Goal: Task Accomplishment & Management: Manage account settings

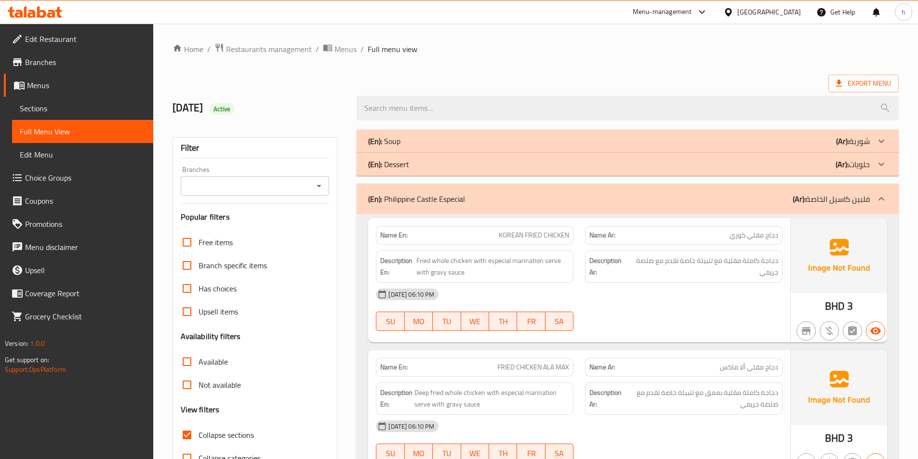
click at [584, 333] on div at bounding box center [683, 331] width 209 height 12
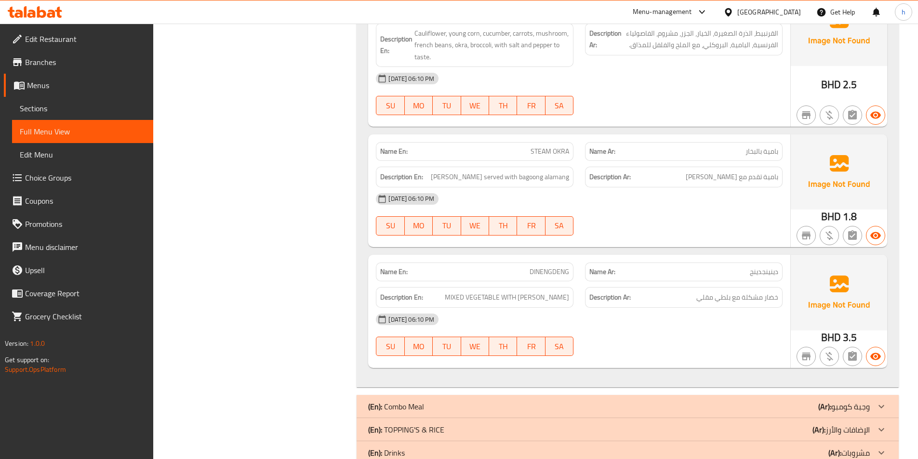
scroll to position [2365, 0]
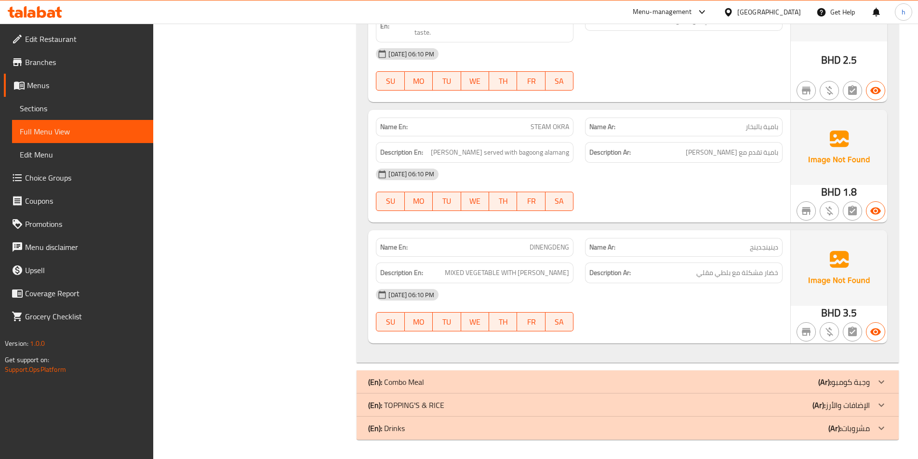
click at [727, 298] on div "[DATE] 06:10 PM" at bounding box center [579, 294] width 418 height 23
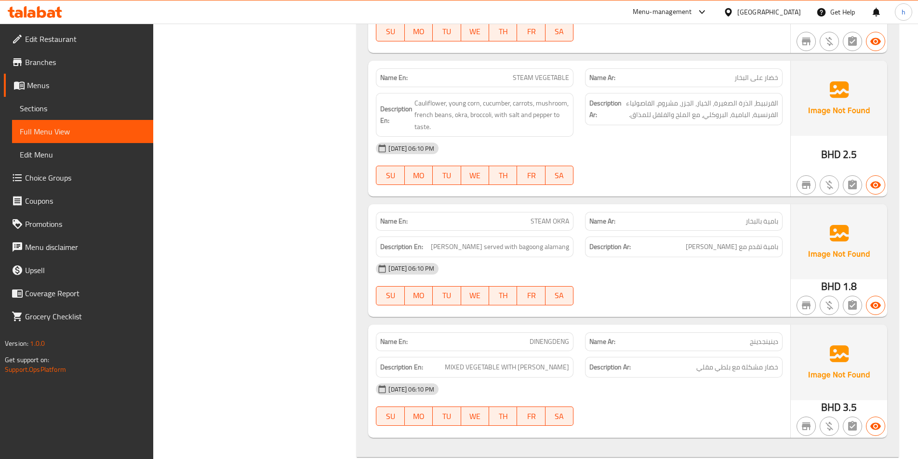
scroll to position [2269, 0]
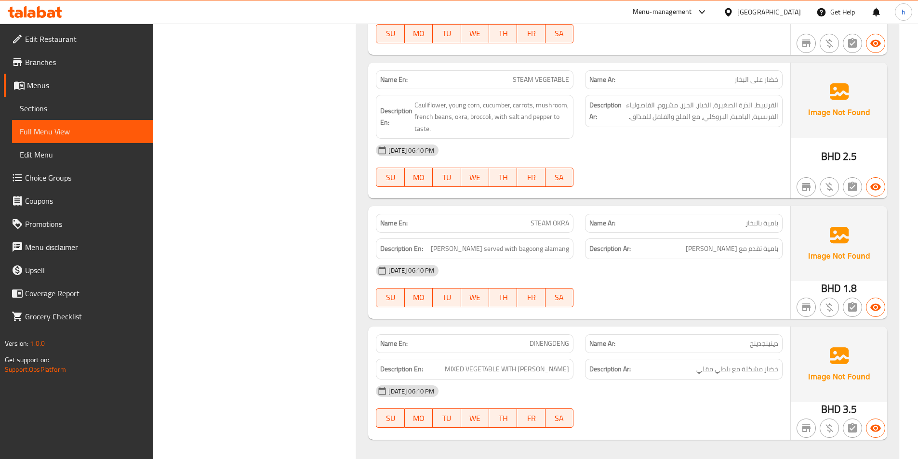
click at [648, 275] on div "[DATE] 06:10 PM" at bounding box center [579, 270] width 418 height 23
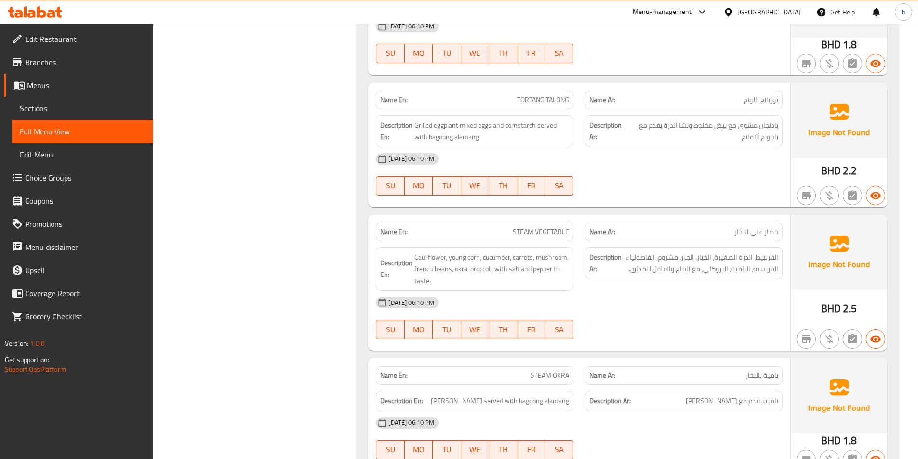
scroll to position [2115, 0]
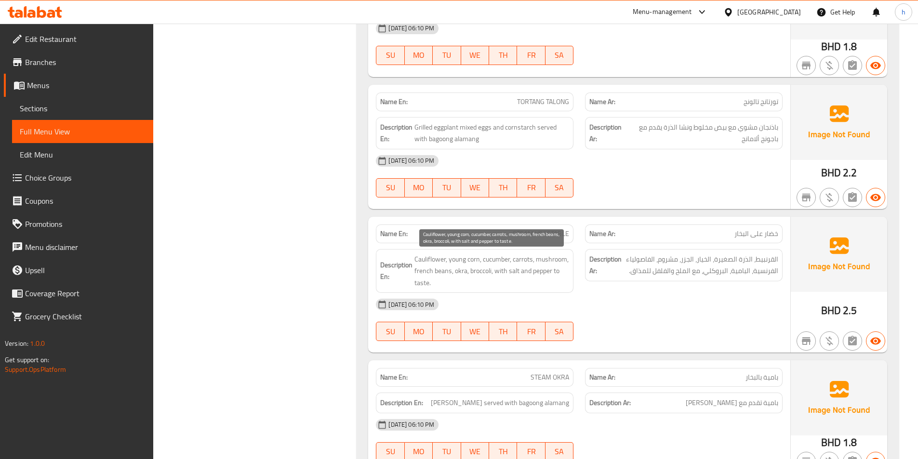
click at [427, 262] on span "Cauliflower, young corn, cucumber, carrots, mushroom, french beans, okra, brocc…" at bounding box center [491, 271] width 155 height 36
copy span "Cauliflower"
click at [614, 293] on div "[DATE] 06:10 PM" at bounding box center [579, 304] width 418 height 23
click at [455, 272] on span "Cauliflower, young corn, cucumber, carrots, mushroom, french beans, okra, brocc…" at bounding box center [491, 271] width 155 height 36
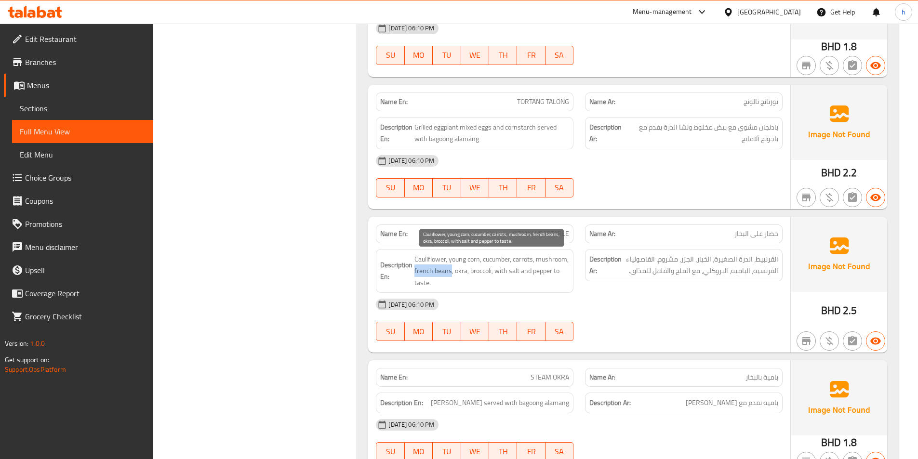
drag, startPoint x: 455, startPoint y: 272, endPoint x: 473, endPoint y: 275, distance: 18.5
click at [473, 275] on span "Cauliflower, young corn, cucumber, carrots, mushroom, french beans, okra, brocc…" at bounding box center [491, 271] width 155 height 36
copy span "french beans"
click at [593, 265] on strong "Description Ar:" at bounding box center [605, 265] width 32 height 24
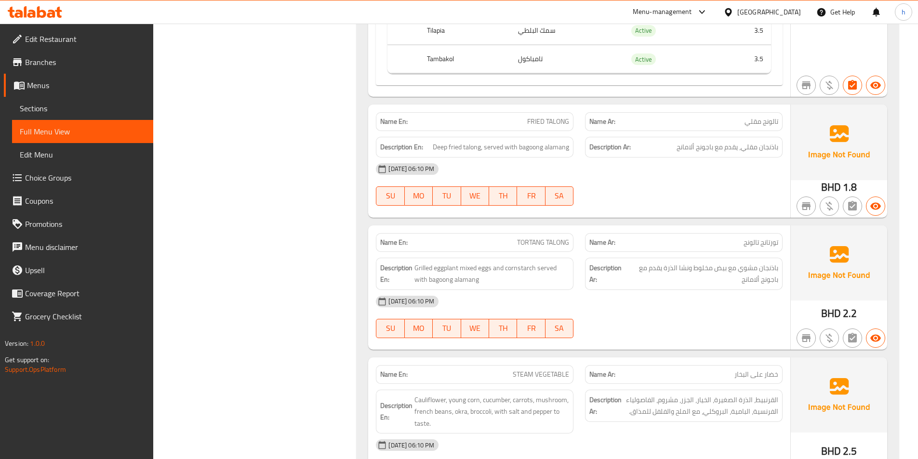
scroll to position [1970, 0]
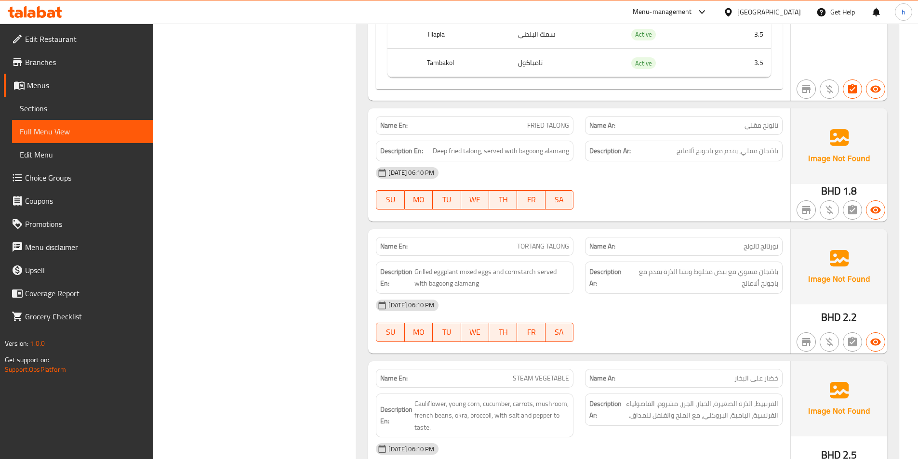
click at [575, 256] on div "Description En: Grilled eggplant mixed eggs and cornstarch served with bagoong …" at bounding box center [474, 278] width 209 height 44
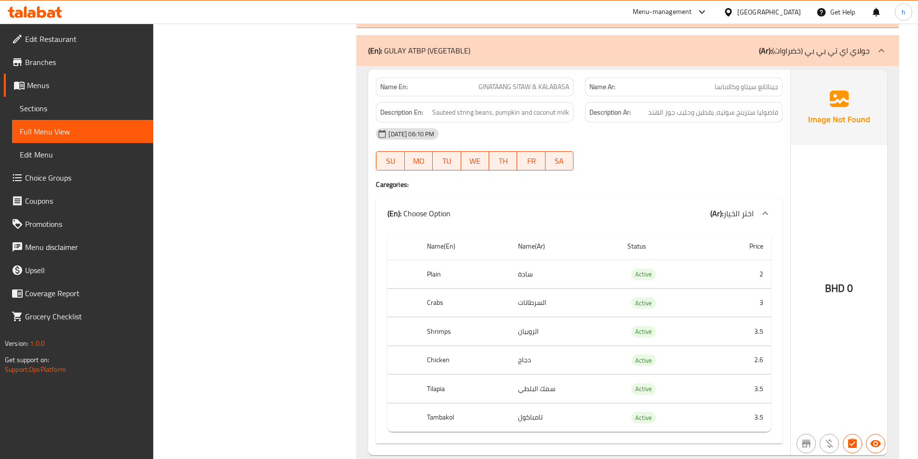
scroll to position [1633, 0]
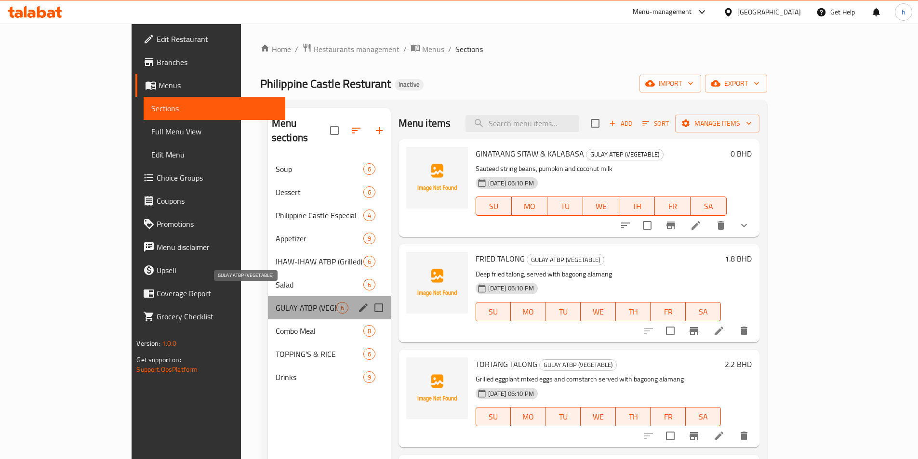
click at [276, 302] on span "GULAY ATBP (VEGETABLE)" at bounding box center [306, 308] width 61 height 12
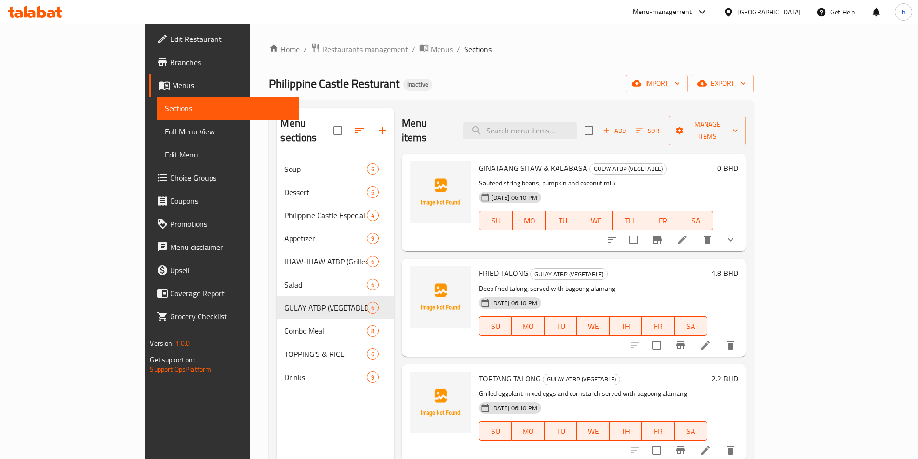
click at [696, 231] on li at bounding box center [682, 239] width 27 height 17
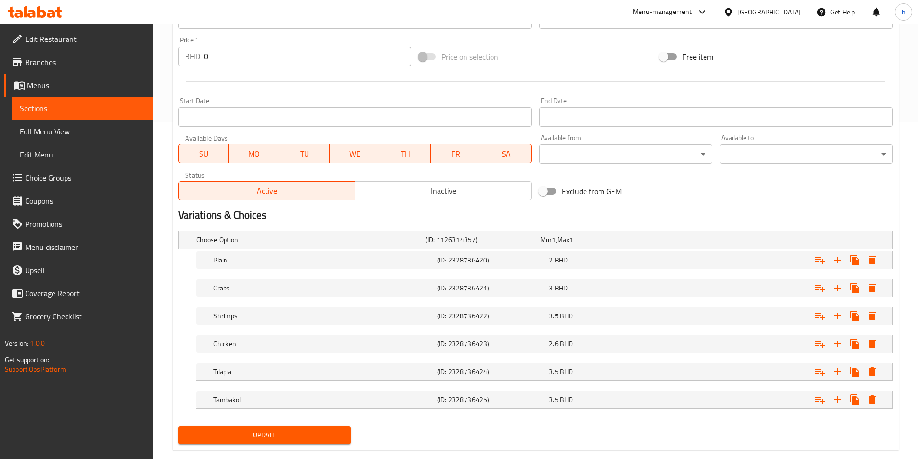
scroll to position [355, 0]
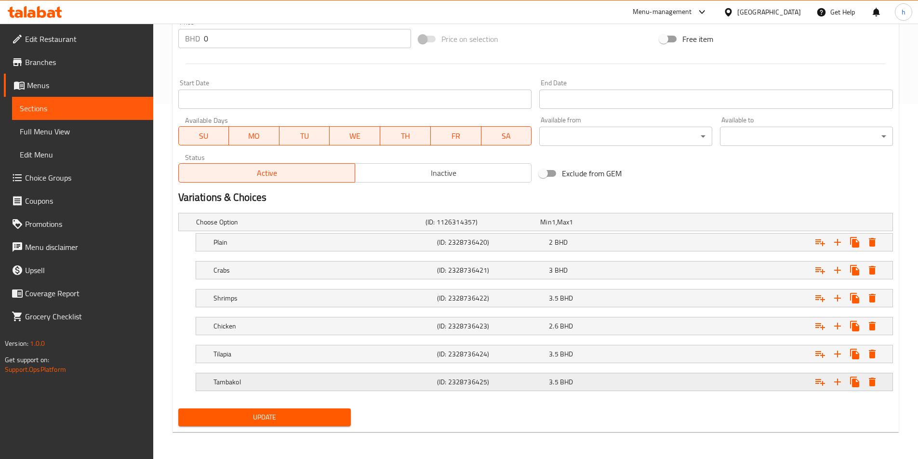
click at [466, 380] on h5 "(ID: 2328736425)" at bounding box center [491, 382] width 108 height 10
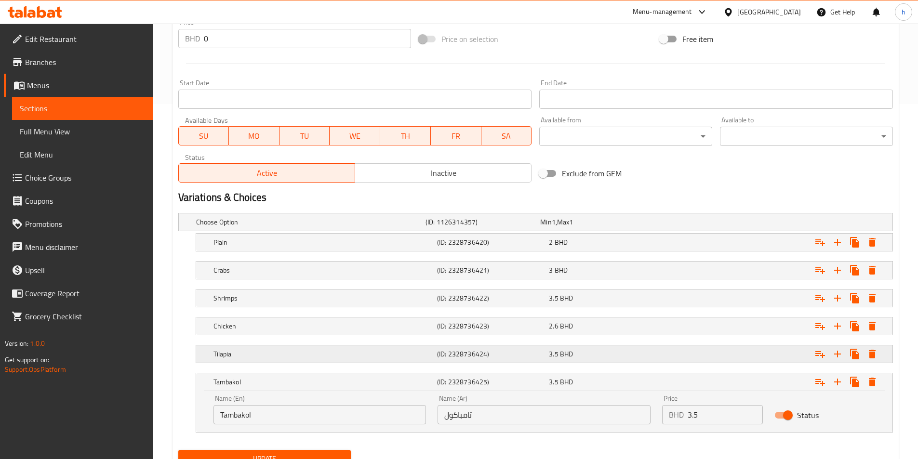
click at [428, 358] on h5 "Tilapia" at bounding box center [323, 354] width 220 height 10
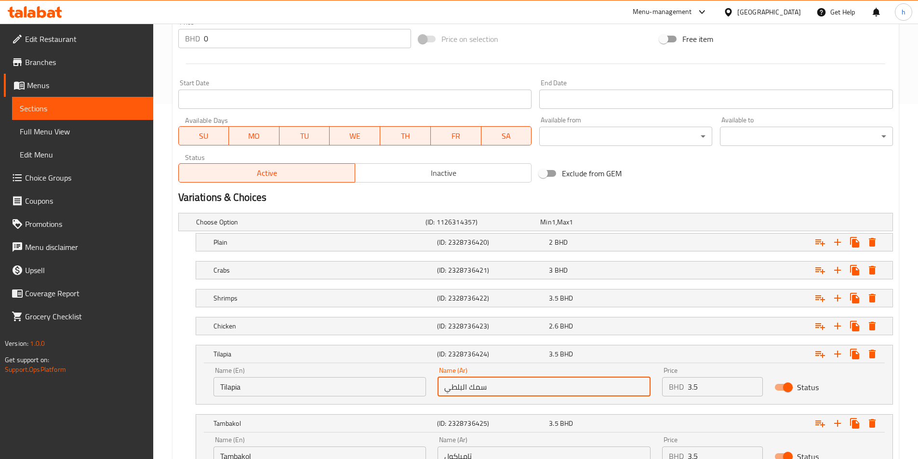
click at [480, 389] on input "سمك البلطي" at bounding box center [544, 386] width 213 height 19
type input "البلطي"
click at [637, 197] on h2 "Variations & Choices" at bounding box center [535, 197] width 715 height 14
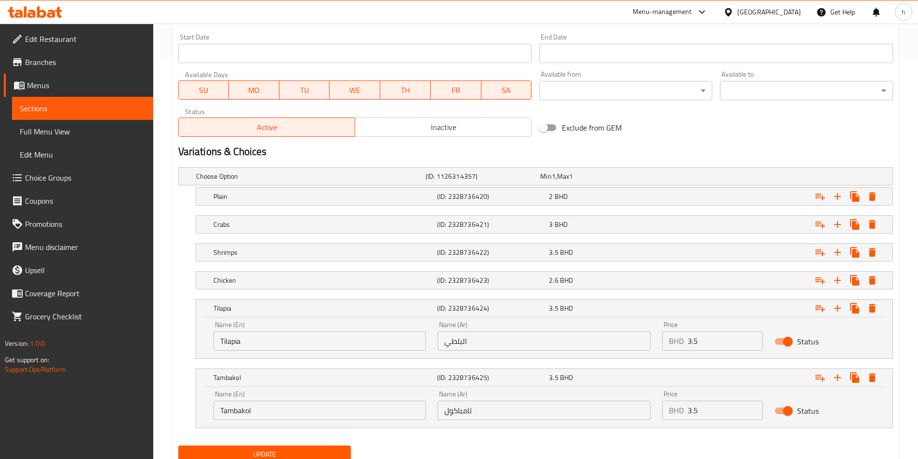
scroll to position [438, 0]
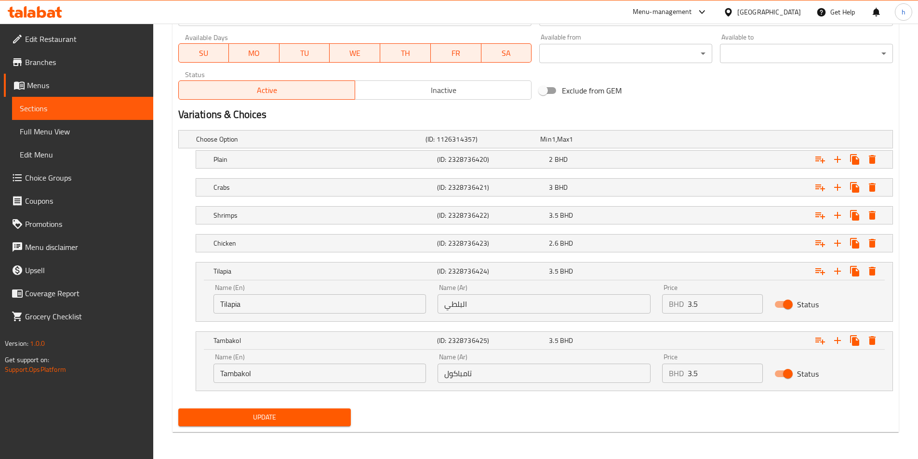
click at [287, 421] on span "Update" at bounding box center [265, 417] width 158 height 12
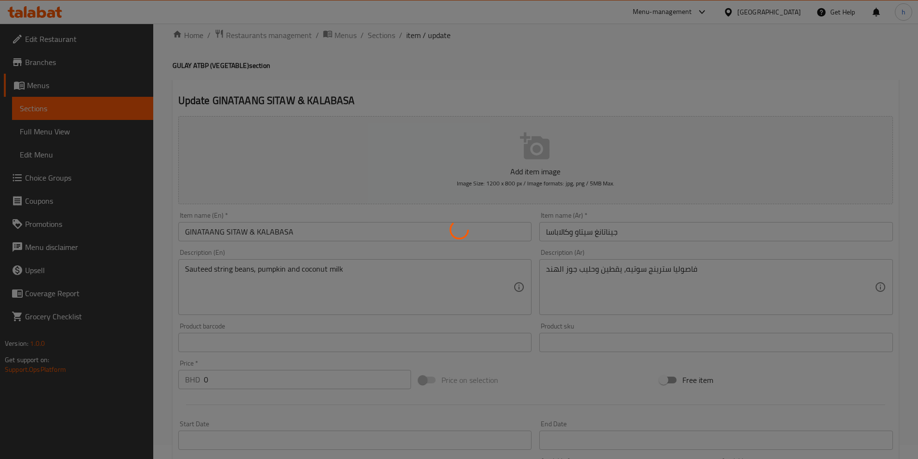
scroll to position [0, 0]
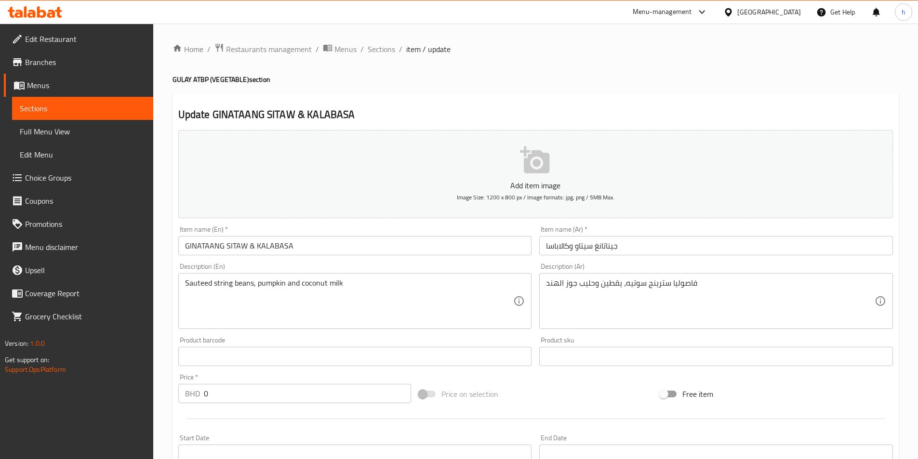
click at [65, 104] on span "Sections" at bounding box center [83, 109] width 126 height 12
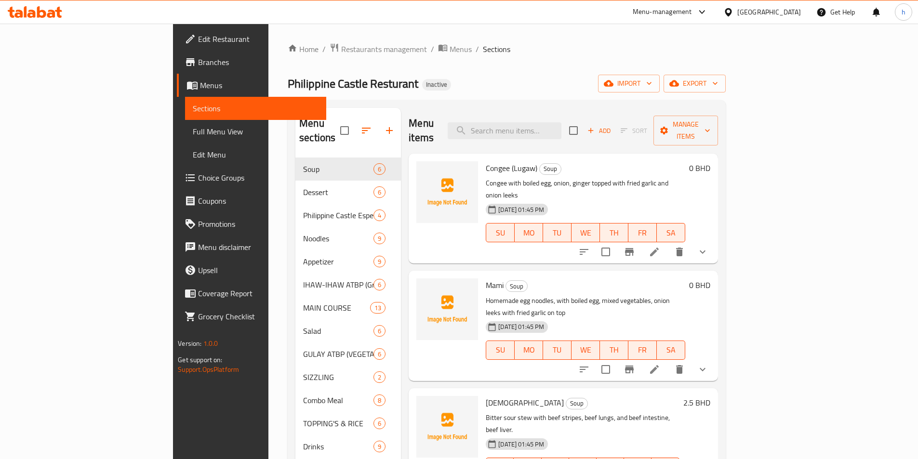
click at [43, 9] on icon at bounding box center [35, 12] width 54 height 12
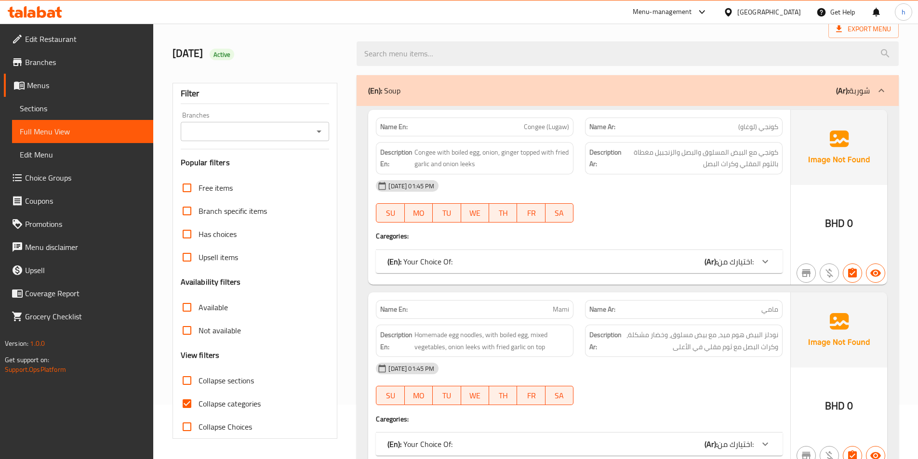
scroll to position [96, 0]
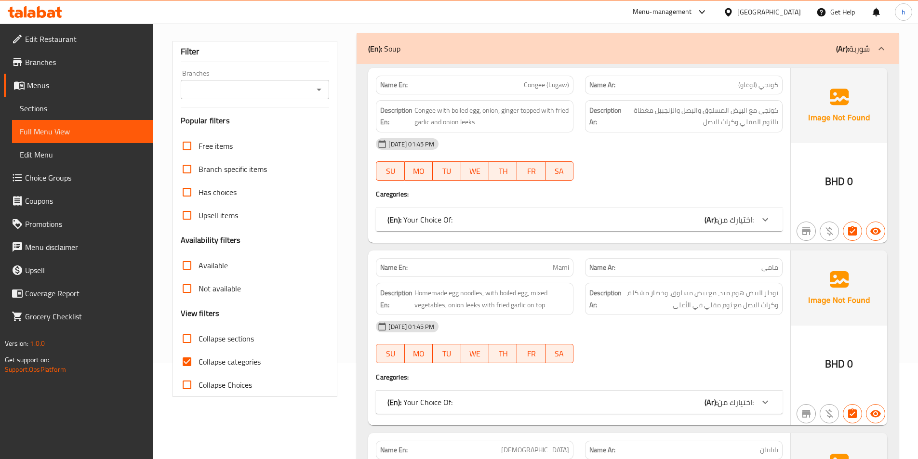
click at [188, 361] on input "Collapse categories" at bounding box center [186, 361] width 23 height 23
checkbox input "false"
click at [186, 337] on input "Collapse sections" at bounding box center [186, 338] width 23 height 23
checkbox input "true"
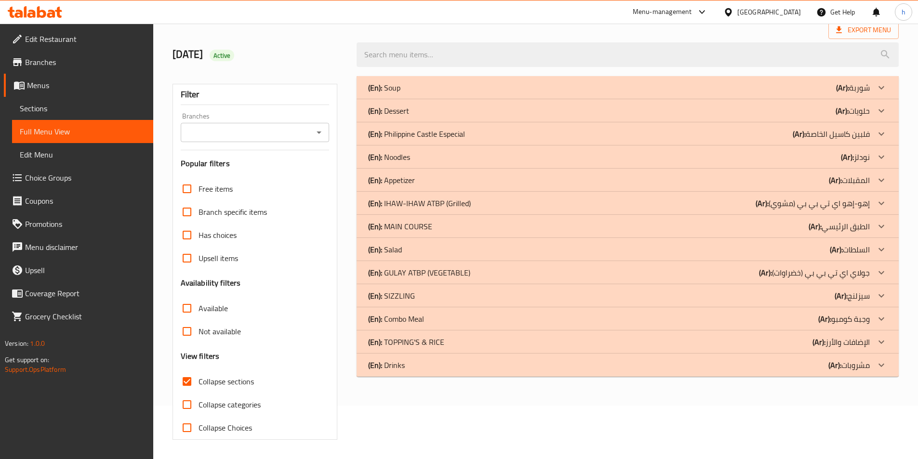
scroll to position [53, 0]
click at [462, 272] on p "(En): GULAY ATBP (VEGETABLE)" at bounding box center [419, 273] width 102 height 12
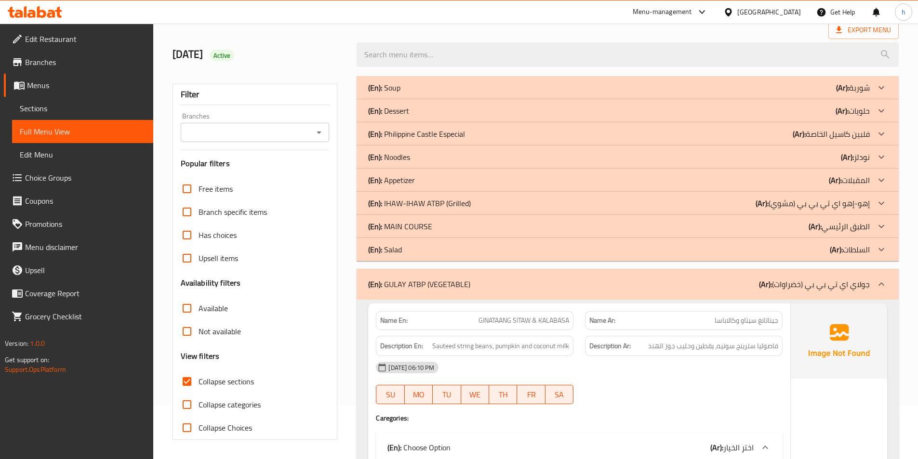
click at [492, 199] on div "(En): IHAW-IHAW ATBP (Grilled) (Ar): إهو-إهو اي تي بي بي (مشوي)" at bounding box center [619, 204] width 502 height 12
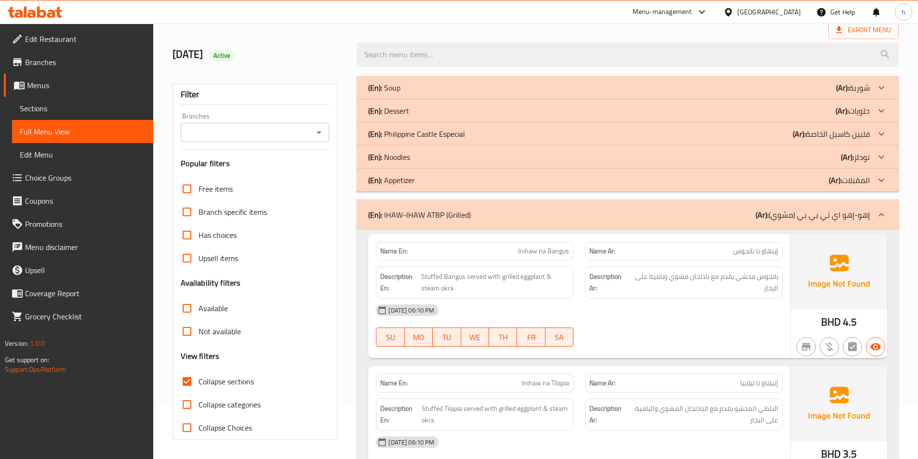
click at [612, 133] on div "(En): Philippine Castle Especial (Ar): فلبين كاسيل الخاصة" at bounding box center [619, 134] width 502 height 12
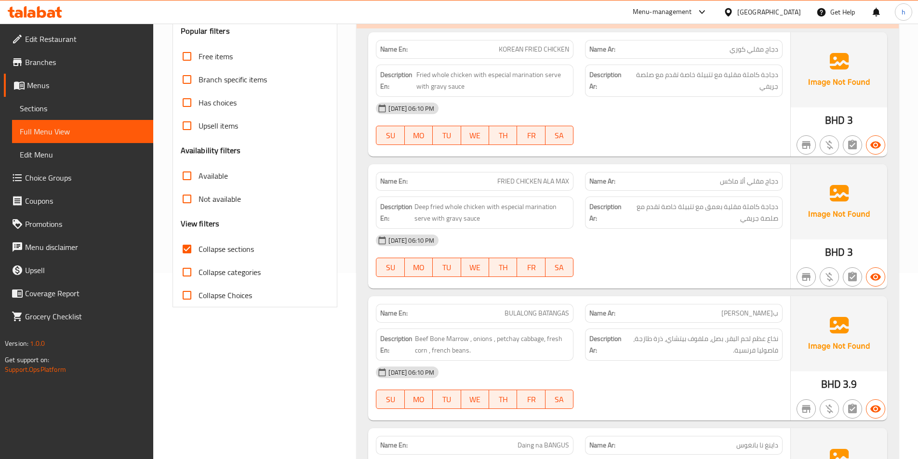
scroll to position [241, 0]
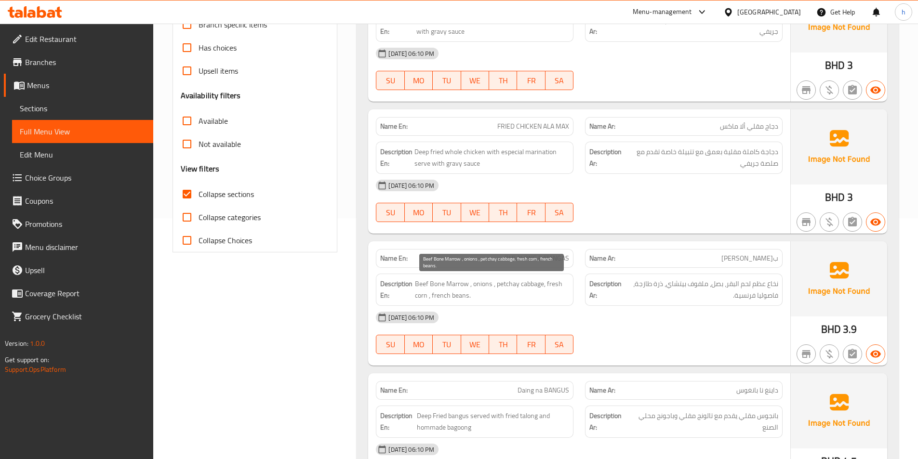
click at [508, 285] on span "Beef Bone Marrow , onions , petchay cabbage, fresh corn , french beans." at bounding box center [492, 290] width 155 height 24
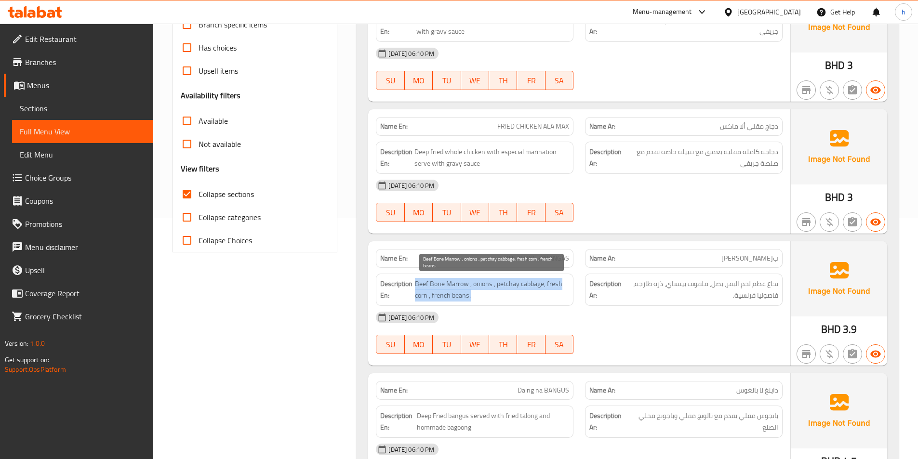
drag, startPoint x: 508, startPoint y: 285, endPoint x: 534, endPoint y: 284, distance: 25.6
click at [534, 284] on span "Beef Bone Marrow , onions , petchay cabbage, fresh corn , french beans." at bounding box center [492, 290] width 155 height 24
click at [508, 286] on span "Beef Bone Marrow , onions , petchay cabbage, fresh corn , french beans." at bounding box center [492, 290] width 155 height 24
drag, startPoint x: 508, startPoint y: 286, endPoint x: 536, endPoint y: 288, distance: 28.0
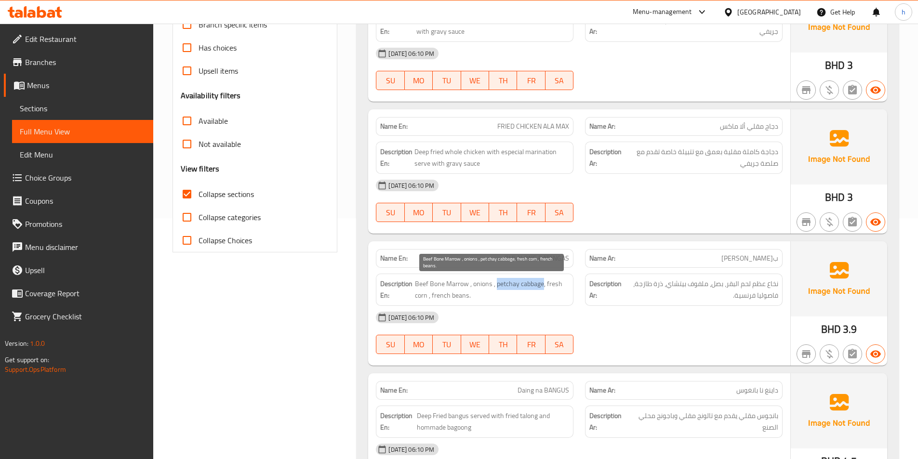
click at [536, 288] on span "Beef Bone Marrow , onions , petchay cabbage, fresh corn , french beans." at bounding box center [492, 290] width 155 height 24
copy span "petchay cabbage"
click at [661, 318] on div "[DATE] 06:10 PM" at bounding box center [579, 317] width 418 height 23
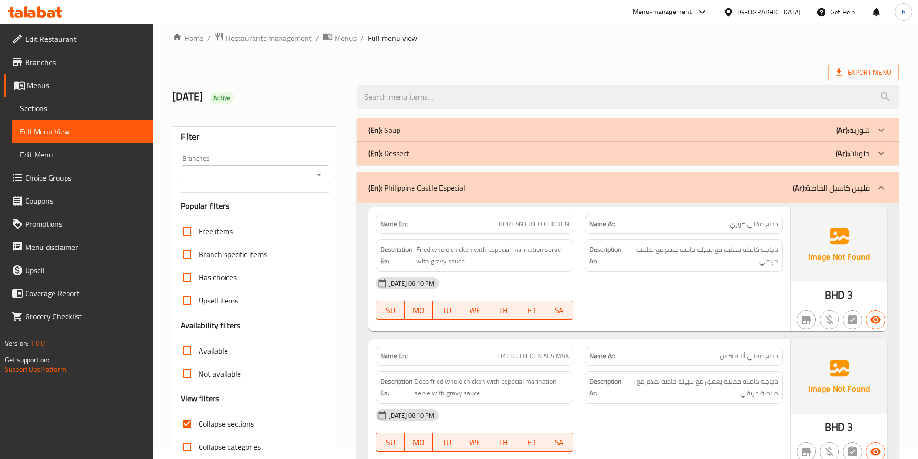
scroll to position [0, 0]
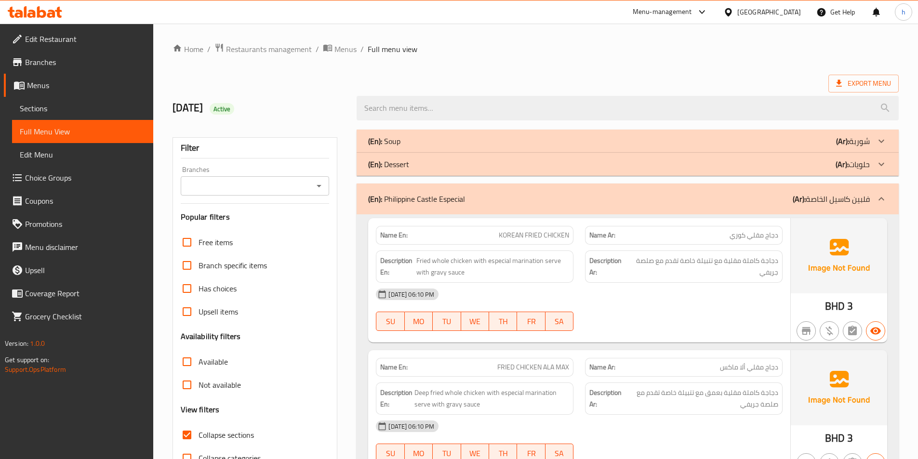
click at [513, 78] on div "Export Menu" at bounding box center [535, 84] width 726 height 18
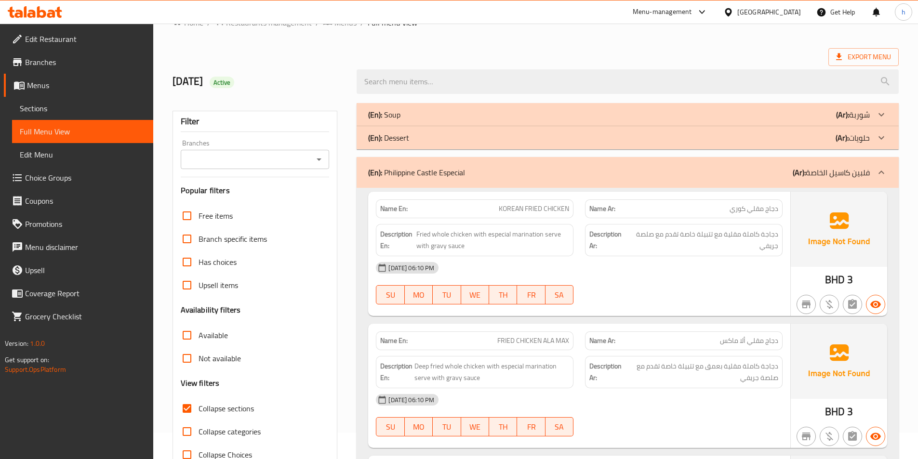
scroll to position [48, 0]
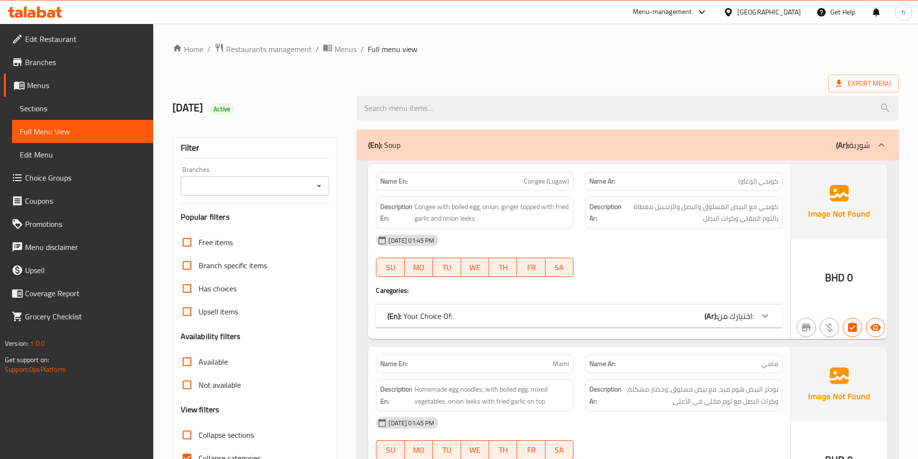
scroll to position [96, 0]
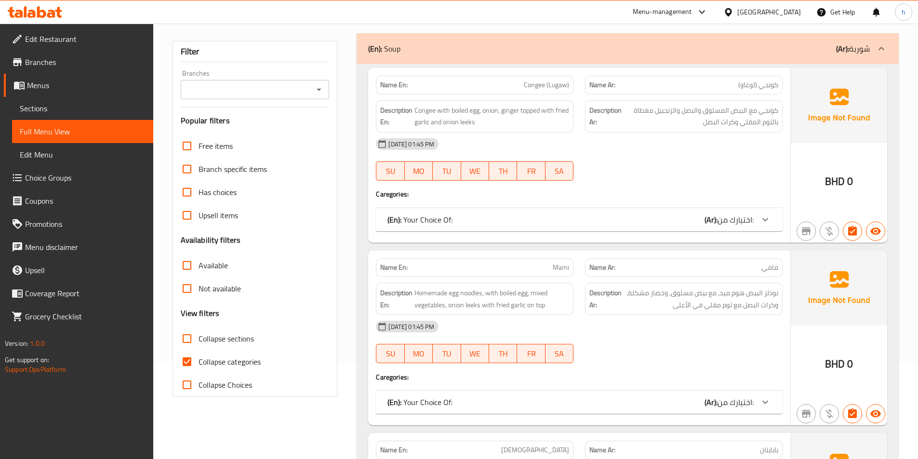
click at [193, 354] on input "Collapse categories" at bounding box center [186, 361] width 23 height 23
checkbox input "false"
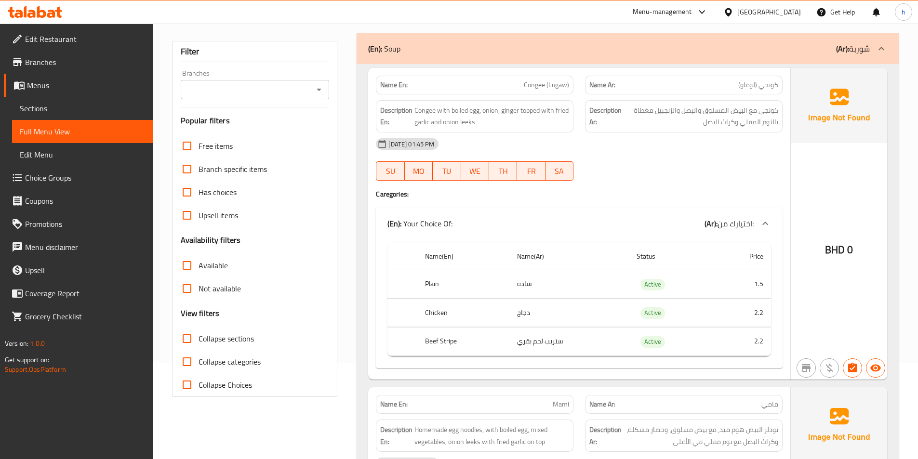
click at [188, 343] on input "Collapse sections" at bounding box center [186, 338] width 23 height 23
checkbox input "true"
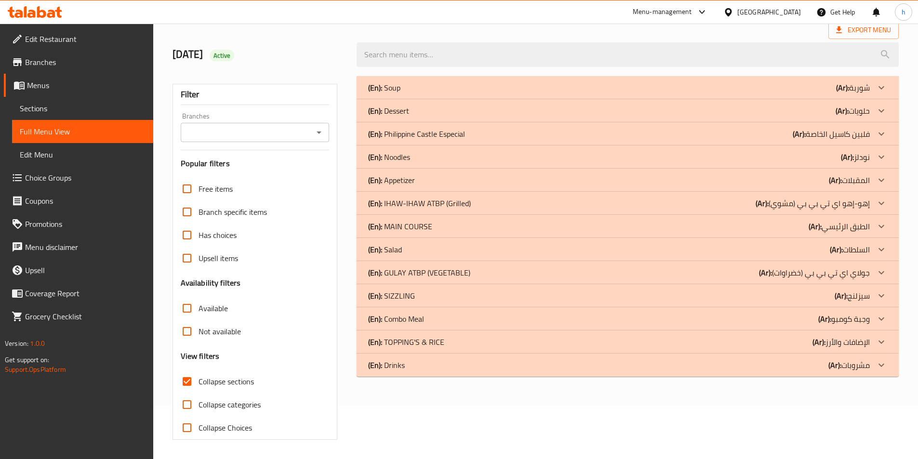
scroll to position [53, 0]
click at [477, 270] on div "(En): GULAY ATBP (VEGETABLE) (Ar): جولاي اي تي بي بي (خضراوات)" at bounding box center [619, 273] width 502 height 12
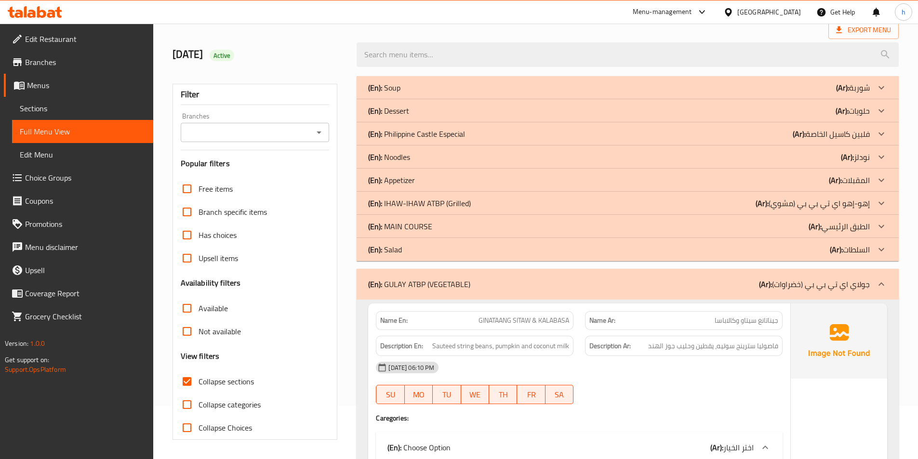
click at [466, 208] on p "(En): IHAW-IHAW ATBP (Grilled)" at bounding box center [419, 204] width 103 height 12
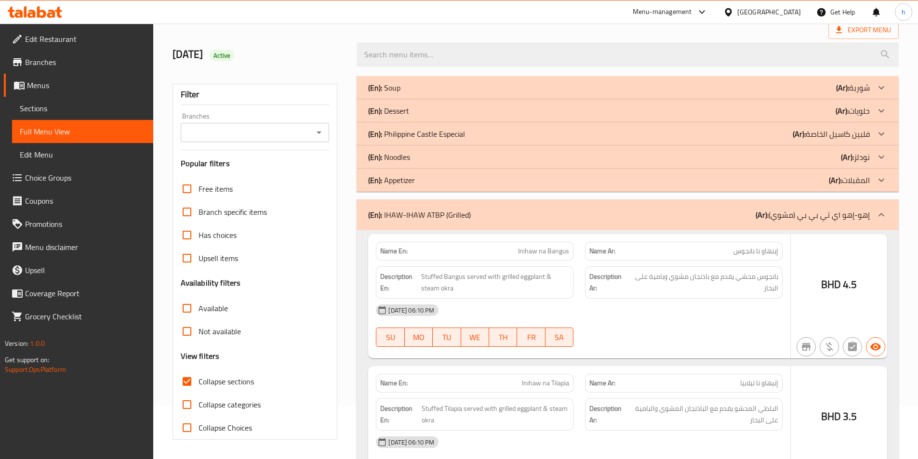
click at [507, 134] on div "(En): Philippine Castle Especial (Ar): فلبين كاسيل الخاصة" at bounding box center [619, 134] width 502 height 12
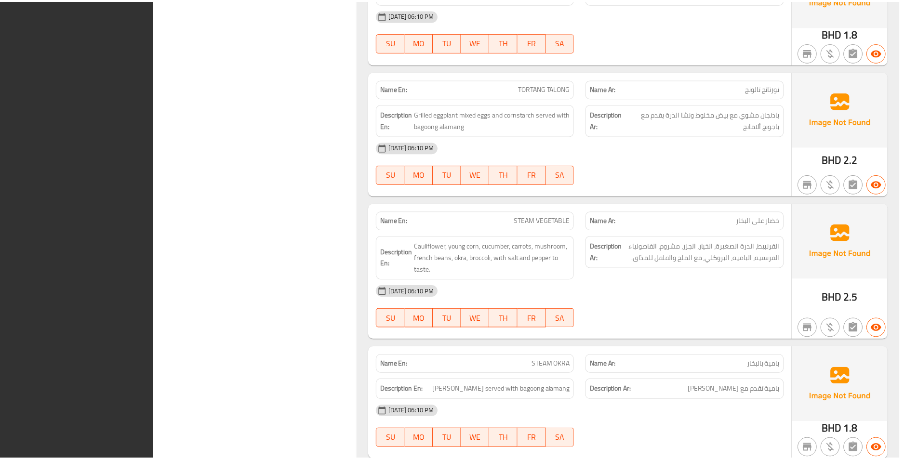
scroll to position [2435, 0]
